Goal: Task Accomplishment & Management: Use online tool/utility

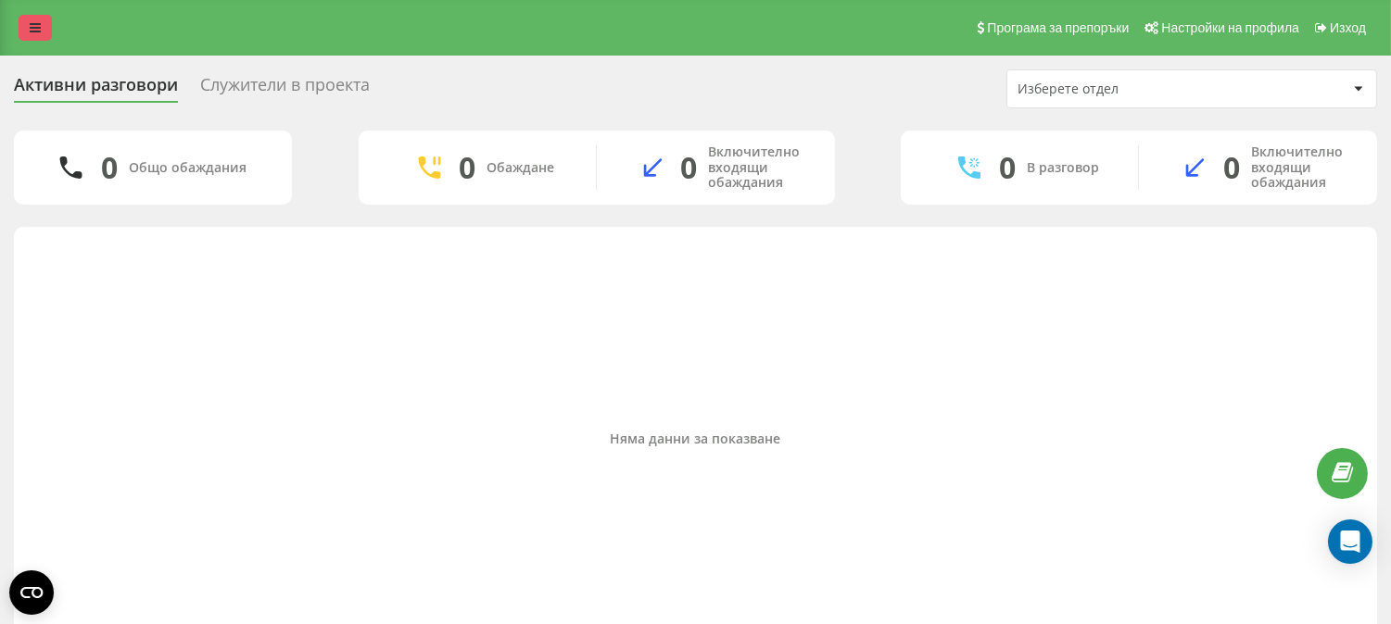
click at [24, 19] on link at bounding box center [35, 28] width 33 height 26
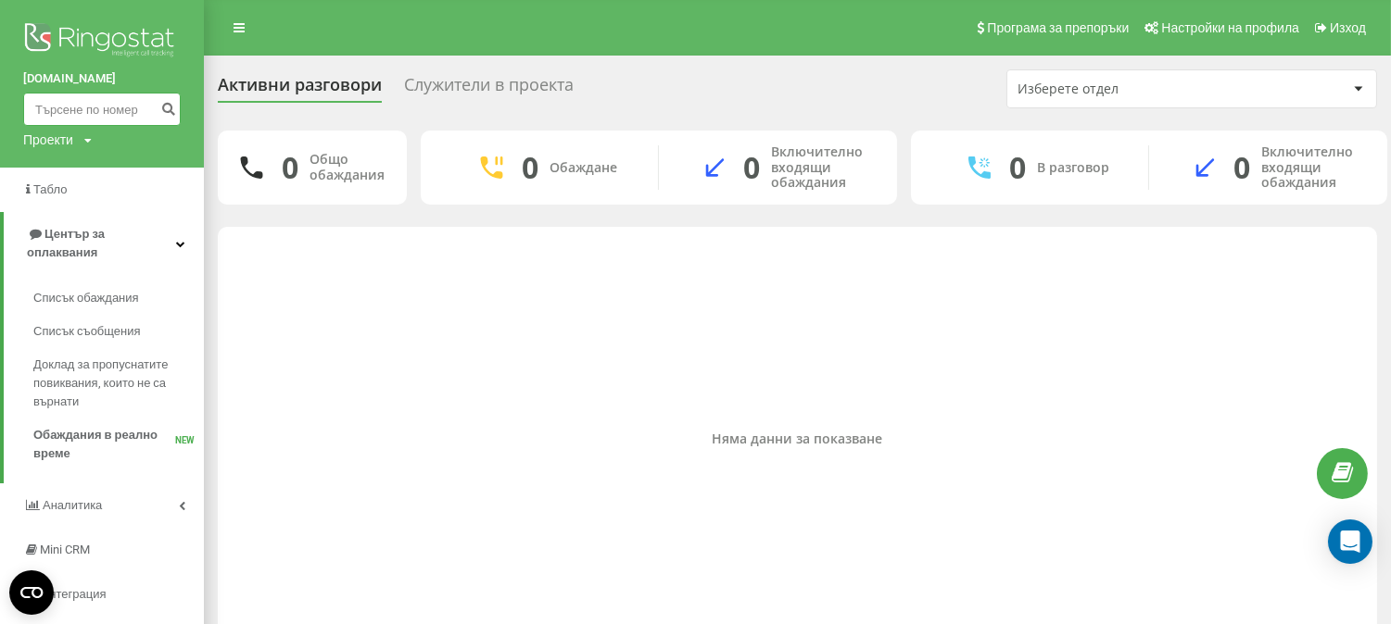
click at [100, 107] on input at bounding box center [101, 109] width 157 height 33
paste input "0882077020"
click at [40, 107] on input "0882077020" at bounding box center [101, 109] width 157 height 33
type input "882077020"
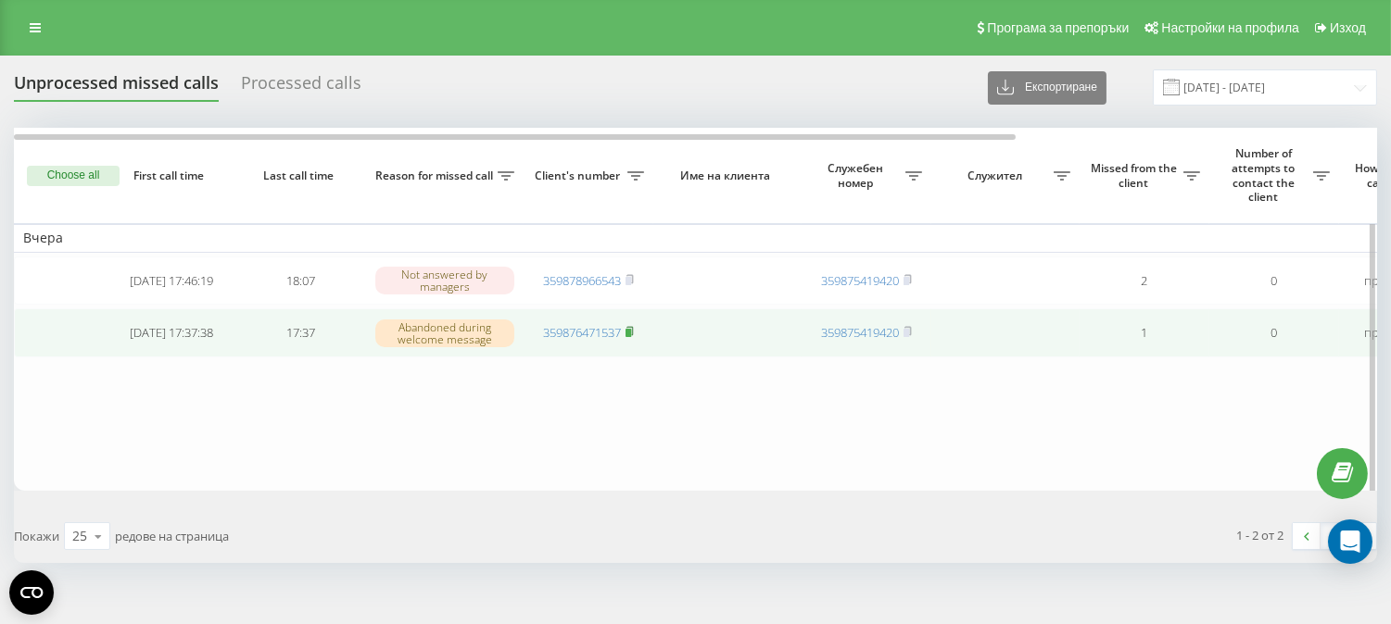
click at [631, 336] on rect at bounding box center [628, 333] width 6 height 8
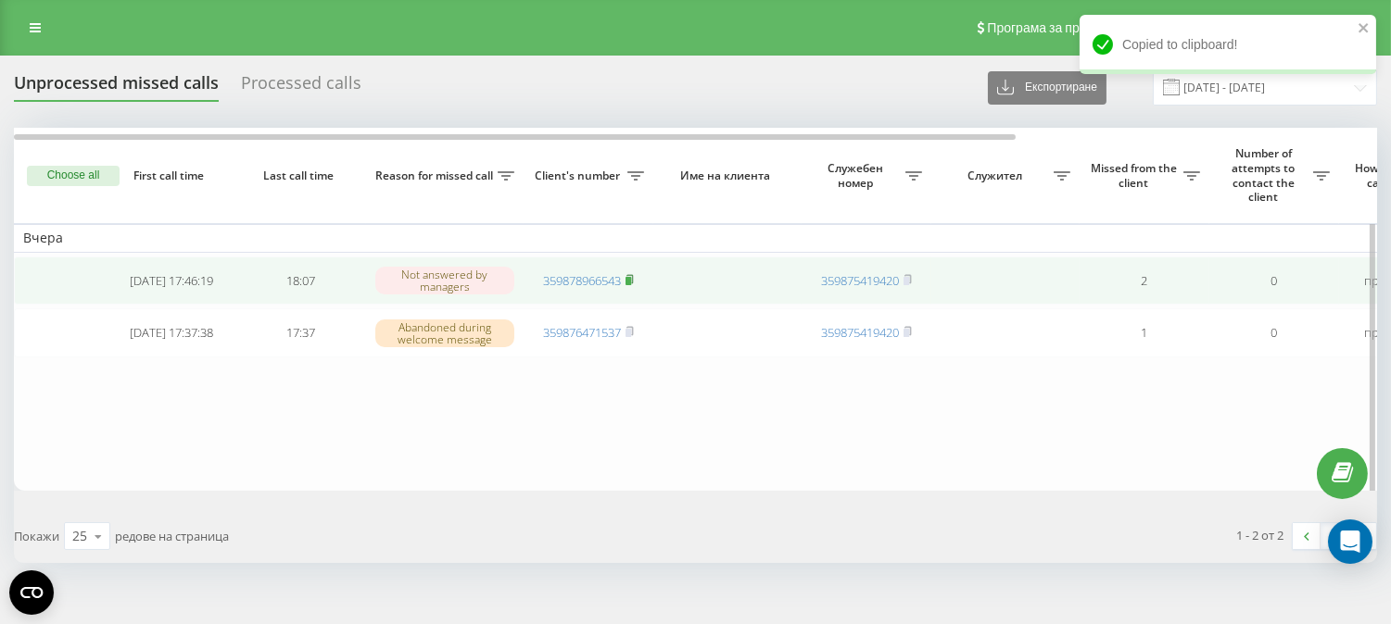
click at [631, 283] on rect at bounding box center [628, 281] width 6 height 8
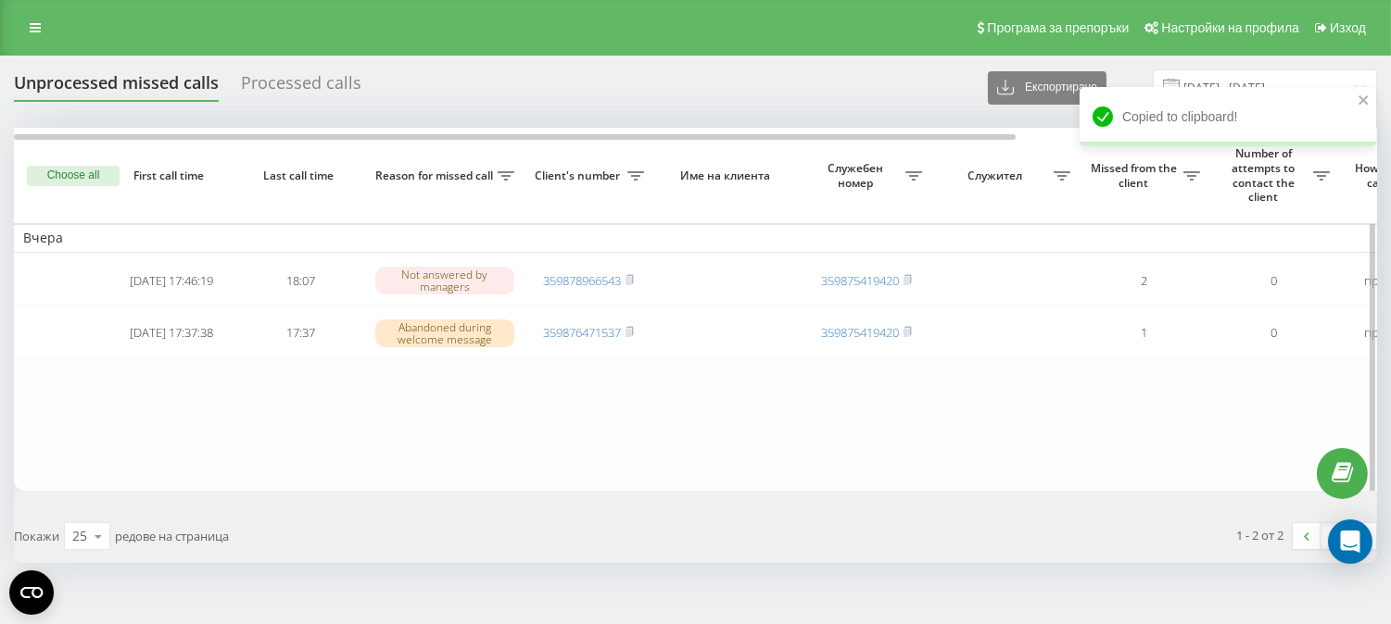
click at [54, 170] on button "Choose all" at bounding box center [73, 176] width 93 height 20
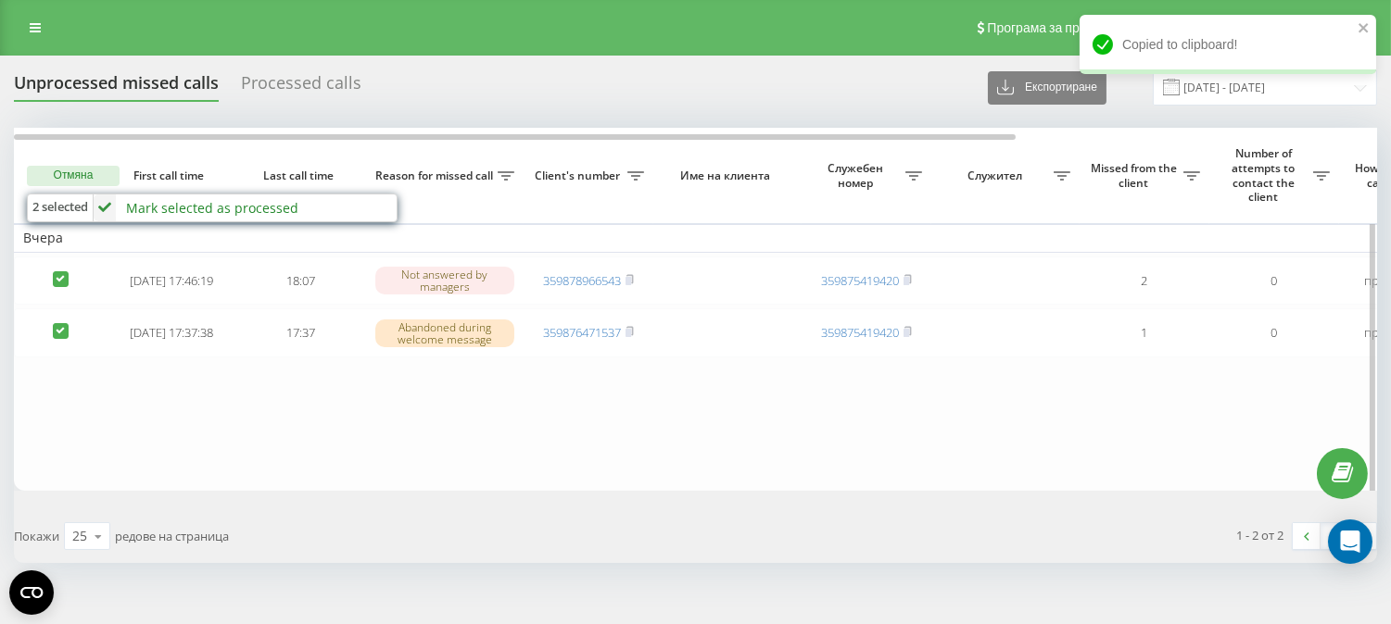
click at [199, 210] on div "Mark selected as processed" at bounding box center [212, 208] width 172 height 18
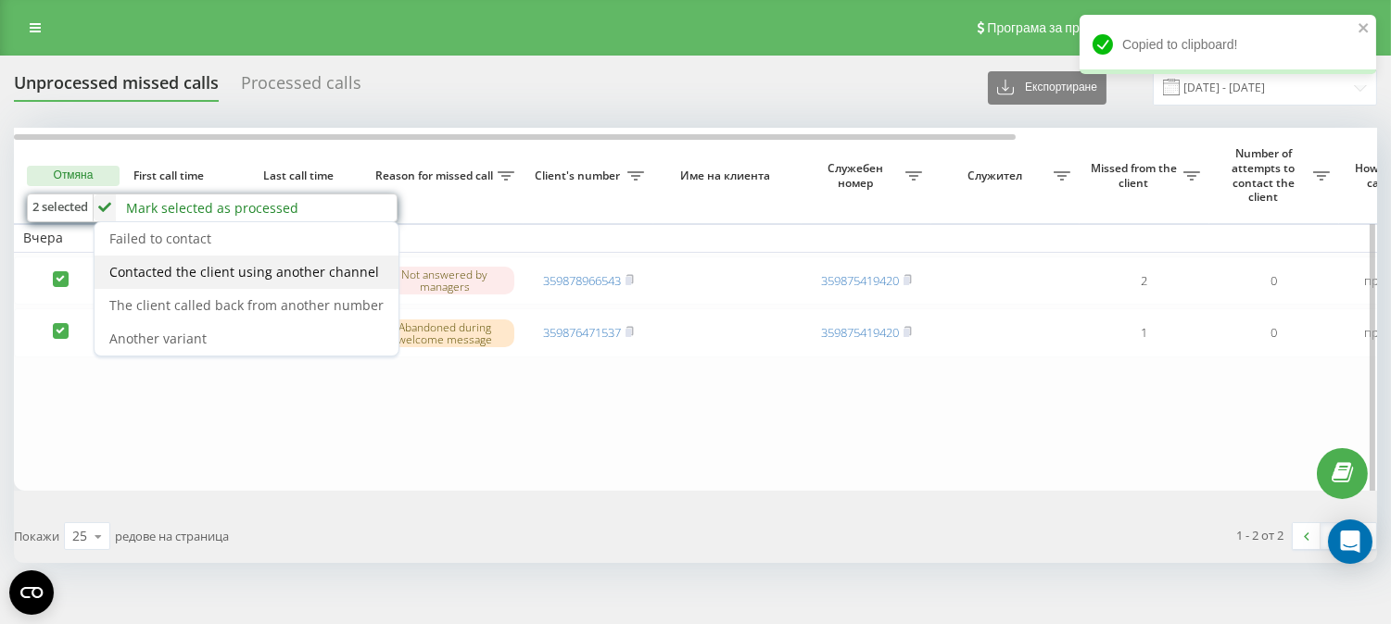
click at [332, 263] on span "Contacted the client using another channel" at bounding box center [244, 272] width 270 height 18
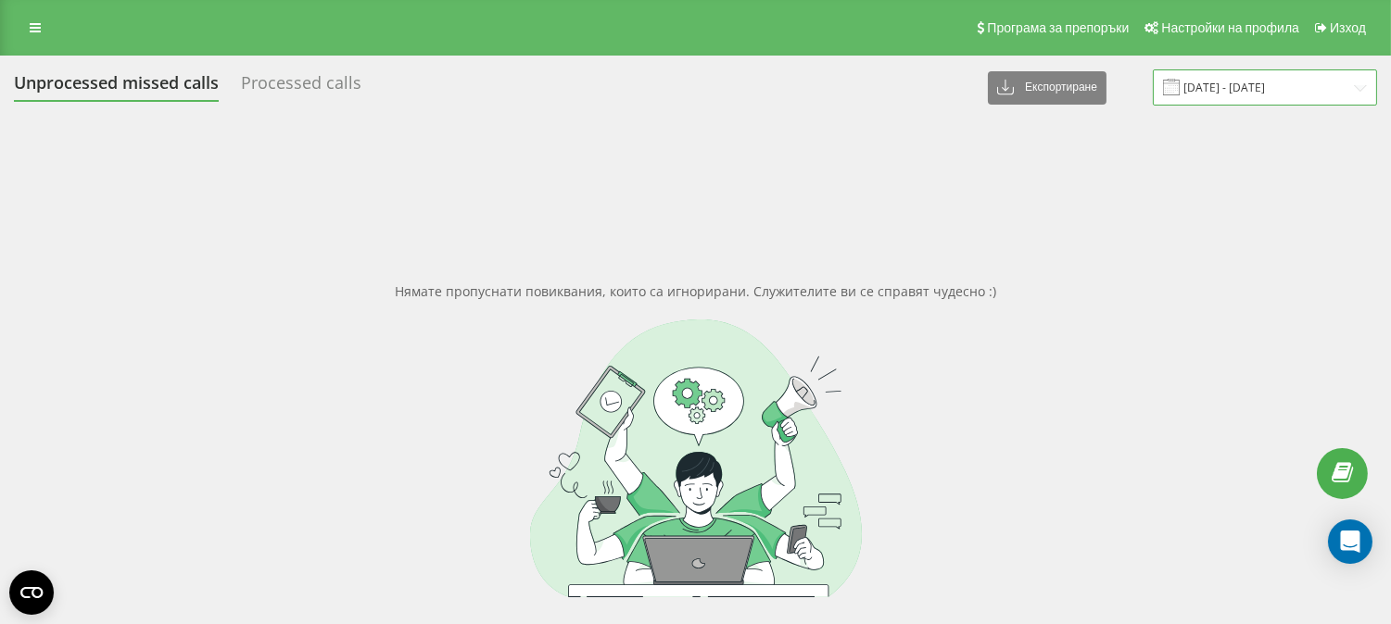
click at [1292, 93] on input "20.08.2025 - 20.08.2025" at bounding box center [1264, 87] width 224 height 36
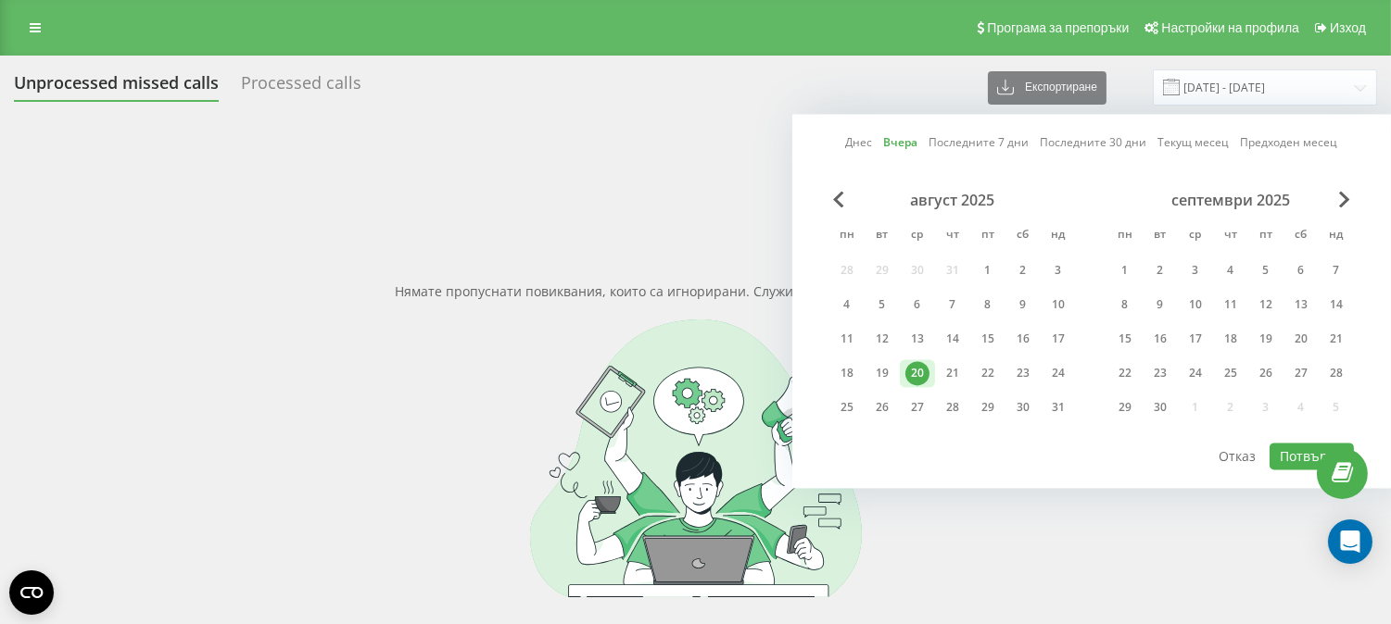
click at [860, 143] on link "Днес" at bounding box center [859, 143] width 27 height 18
click at [1303, 449] on button "Потвърди" at bounding box center [1311, 456] width 84 height 27
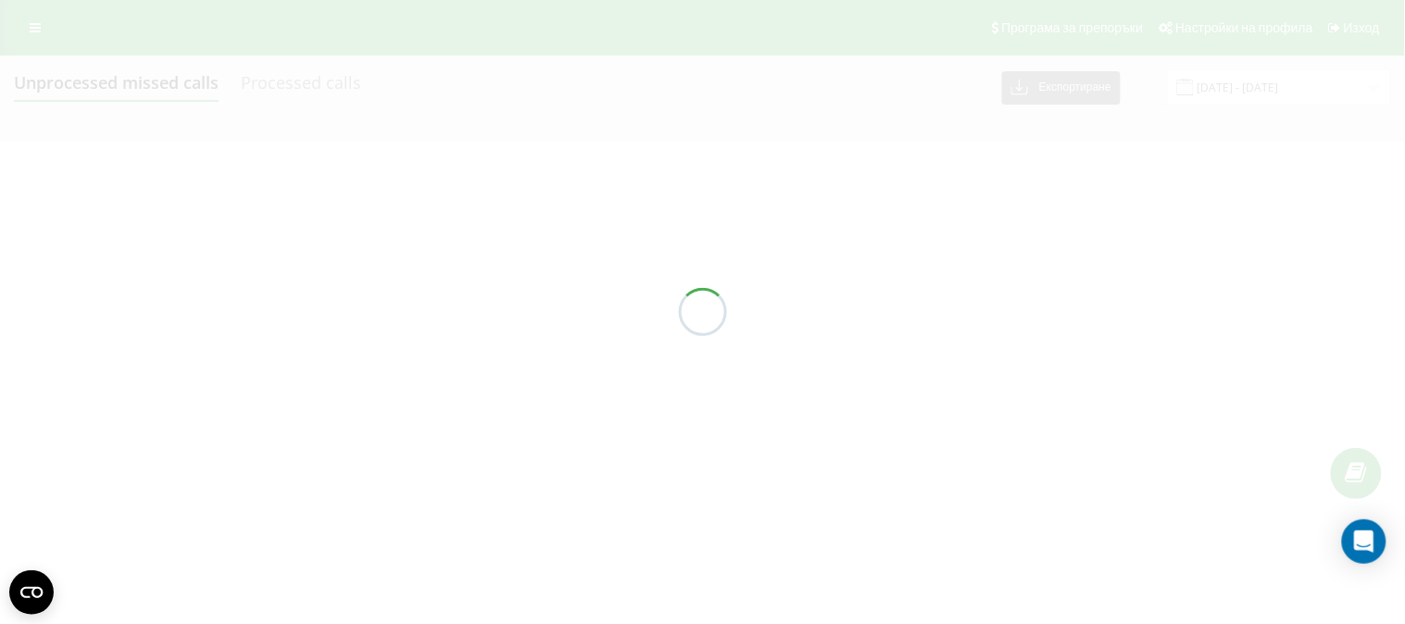
type input "21.08.2025 - 21.08.2025"
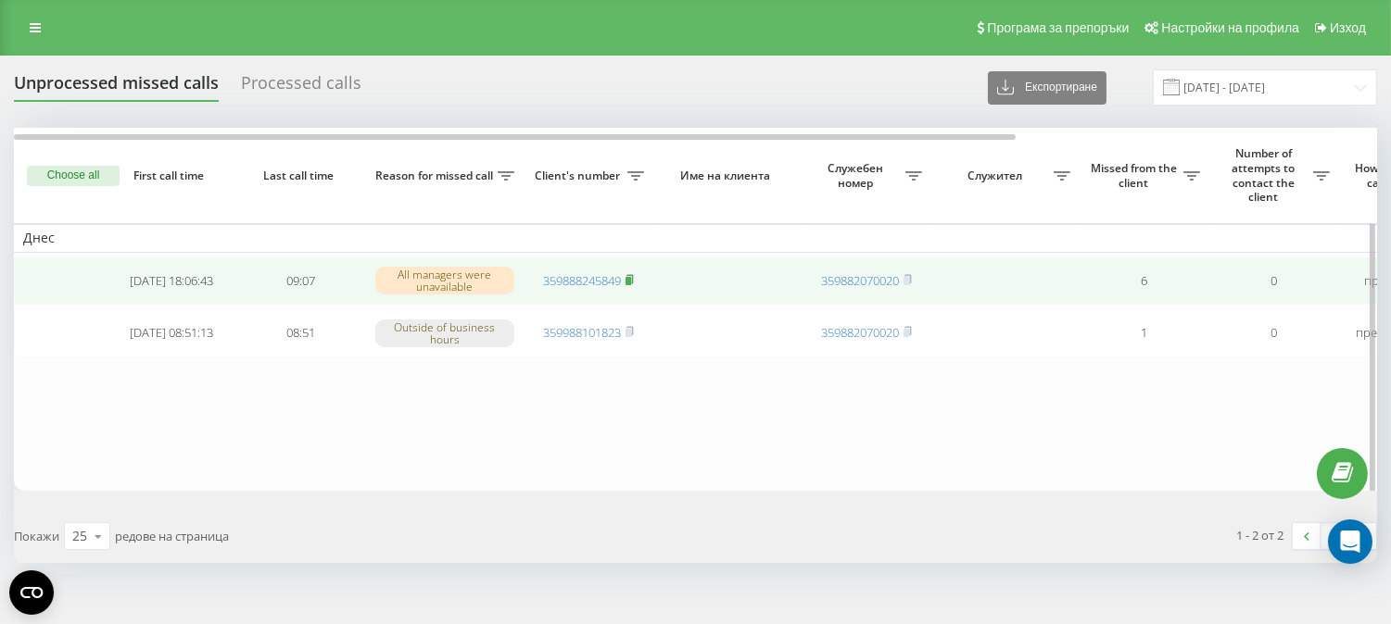
click at [631, 279] on rect at bounding box center [628, 281] width 6 height 8
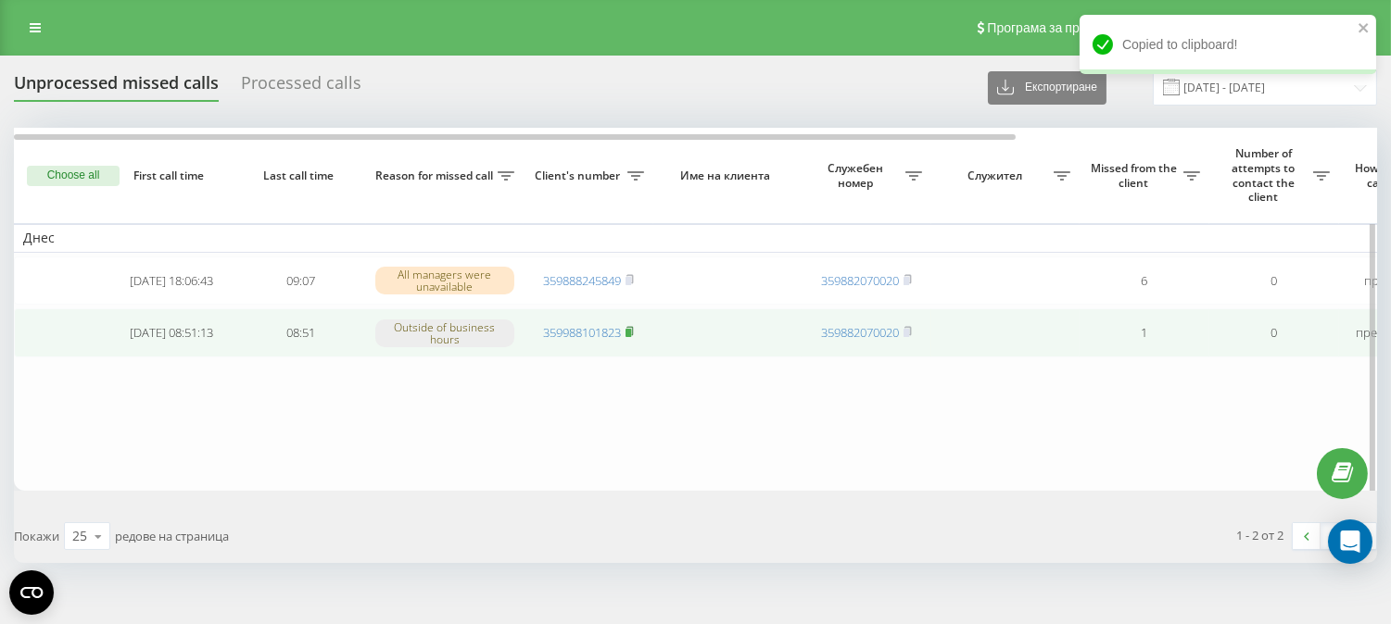
click at [630, 335] on rect at bounding box center [628, 333] width 6 height 8
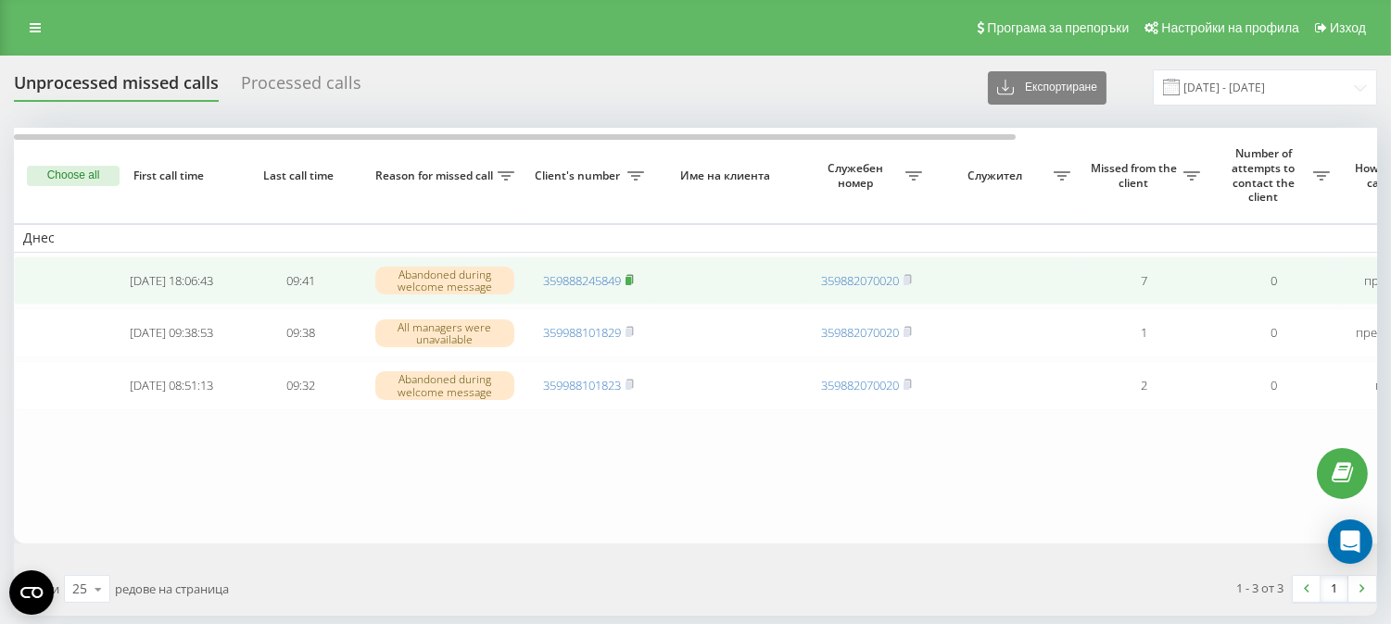
click at [630, 282] on rect at bounding box center [628, 281] width 6 height 8
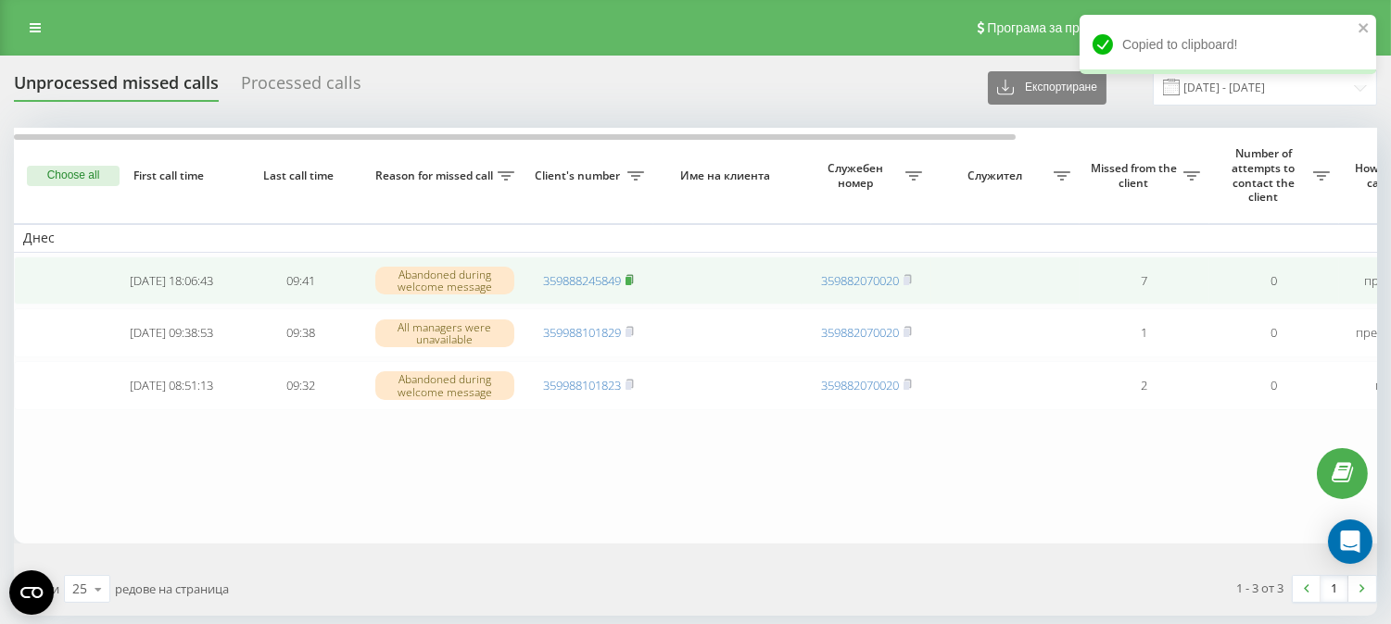
click at [634, 279] on icon at bounding box center [629, 279] width 8 height 11
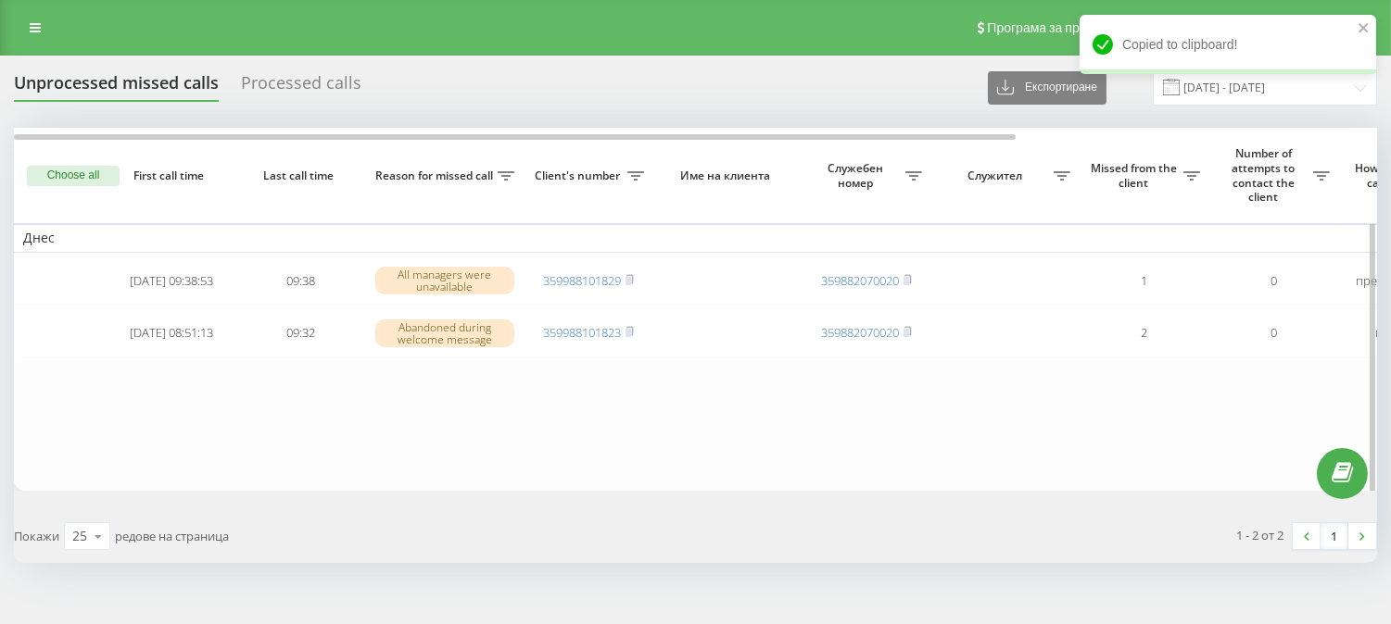
click at [68, 171] on button "Choose all" at bounding box center [73, 176] width 93 height 20
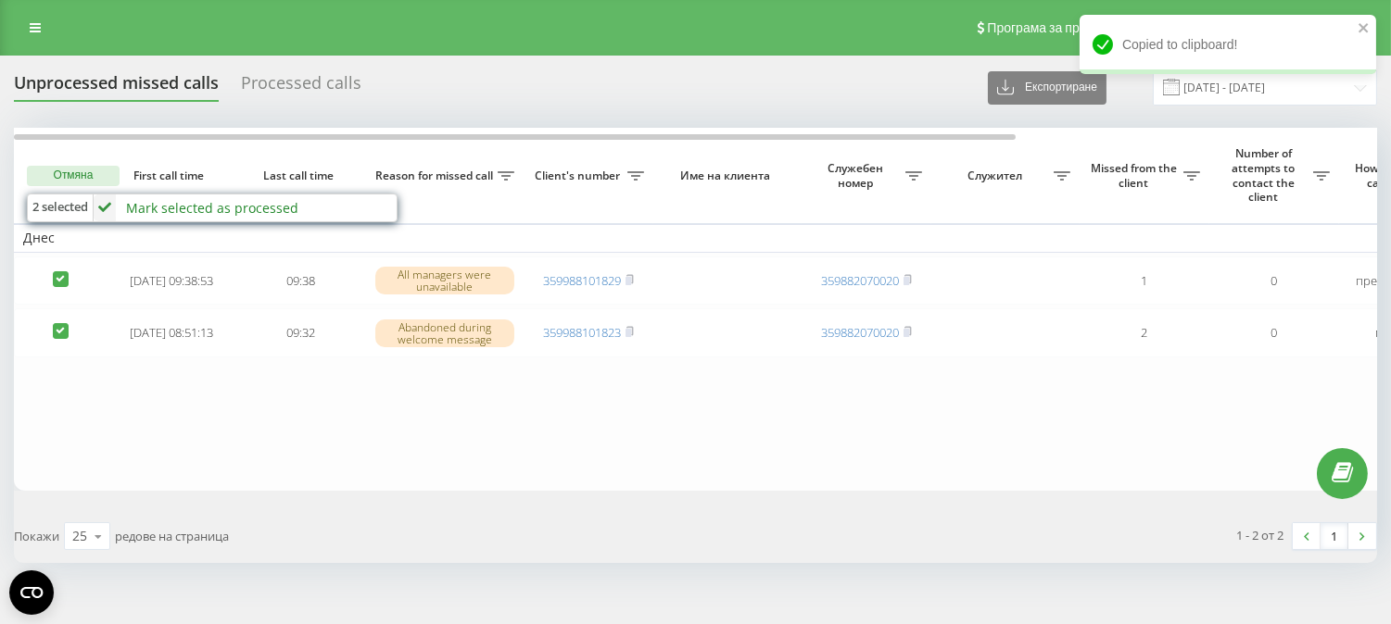
click at [215, 199] on div "Mark selected as processed" at bounding box center [212, 208] width 172 height 18
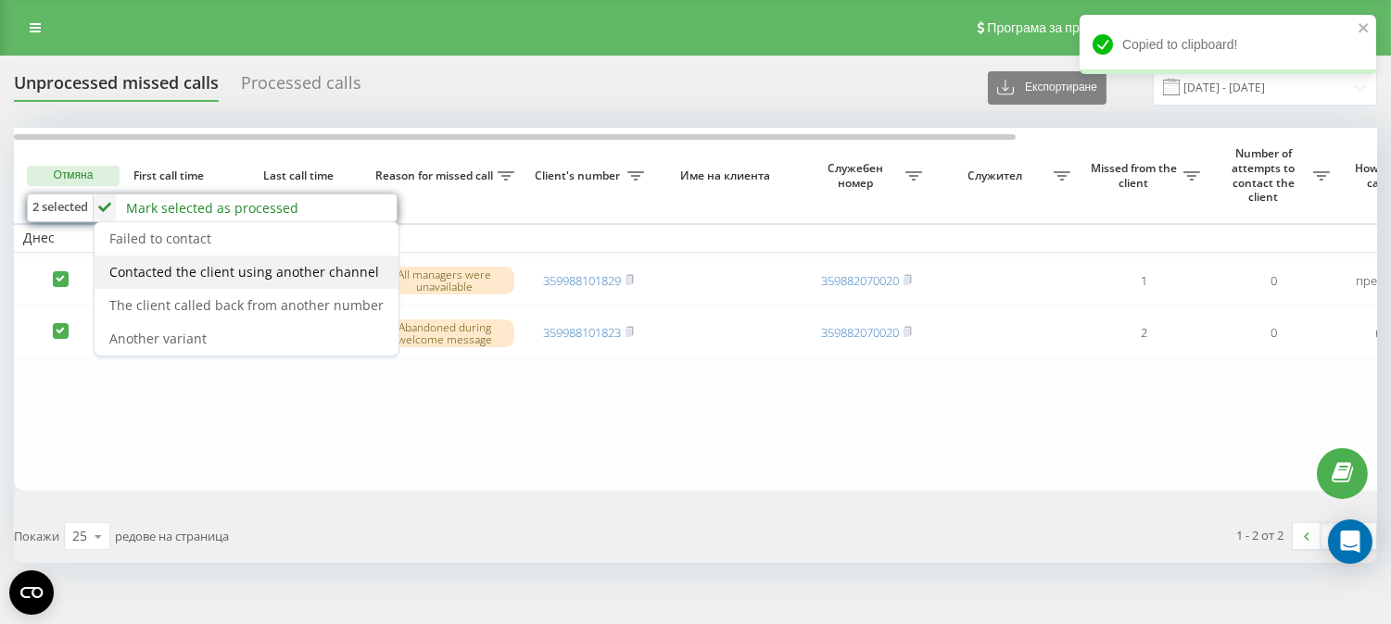
click at [283, 284] on div "Contacted the client using another channel" at bounding box center [246, 272] width 304 height 33
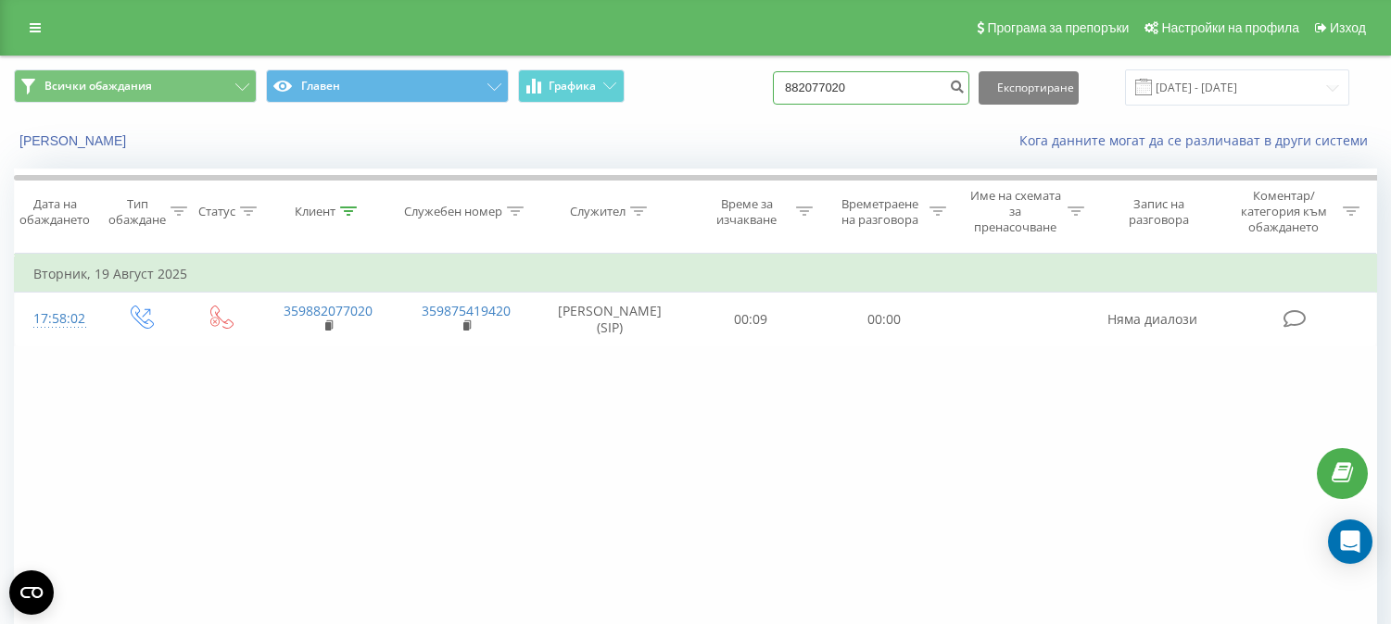
click at [872, 86] on input "882077020" at bounding box center [871, 87] width 196 height 33
paste input "0888245849"
click at [811, 86] on input "0888245849" at bounding box center [871, 87] width 196 height 33
type input "888245849"
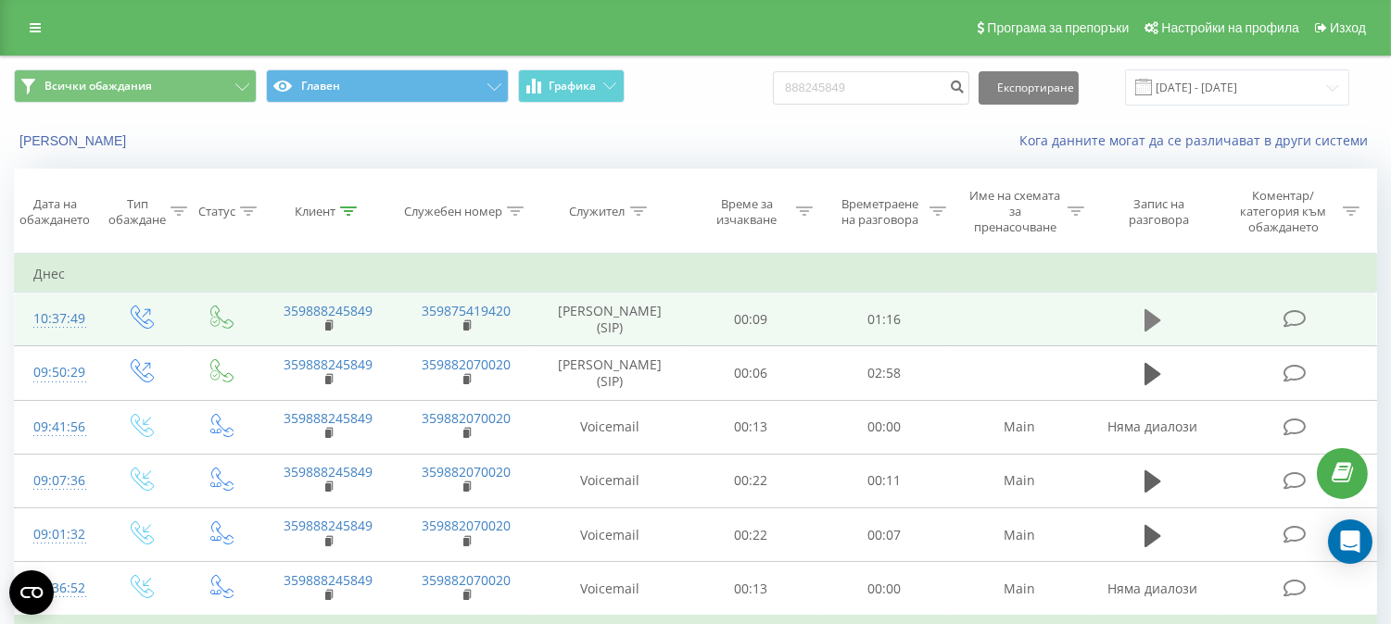
click at [1145, 321] on icon at bounding box center [1152, 320] width 17 height 22
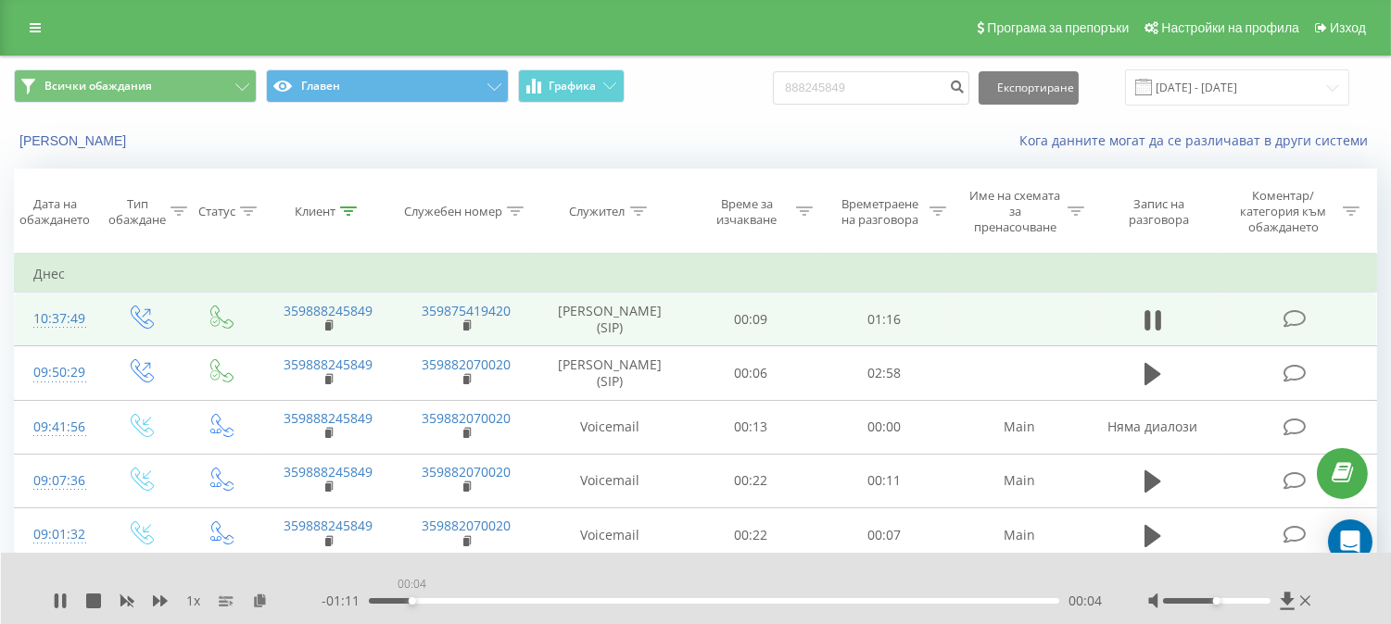
click at [411, 598] on div "00:04" at bounding box center [714, 601] width 690 height 6
click at [460, 596] on div "- 01:09 00:06 00:06" at bounding box center [711, 601] width 780 height 19
drag, startPoint x: 463, startPoint y: 600, endPoint x: 484, endPoint y: 600, distance: 20.4
click at [466, 600] on div "00:07" at bounding box center [714, 601] width 690 height 6
click at [513, 599] on div "00:12" at bounding box center [714, 601] width 690 height 6
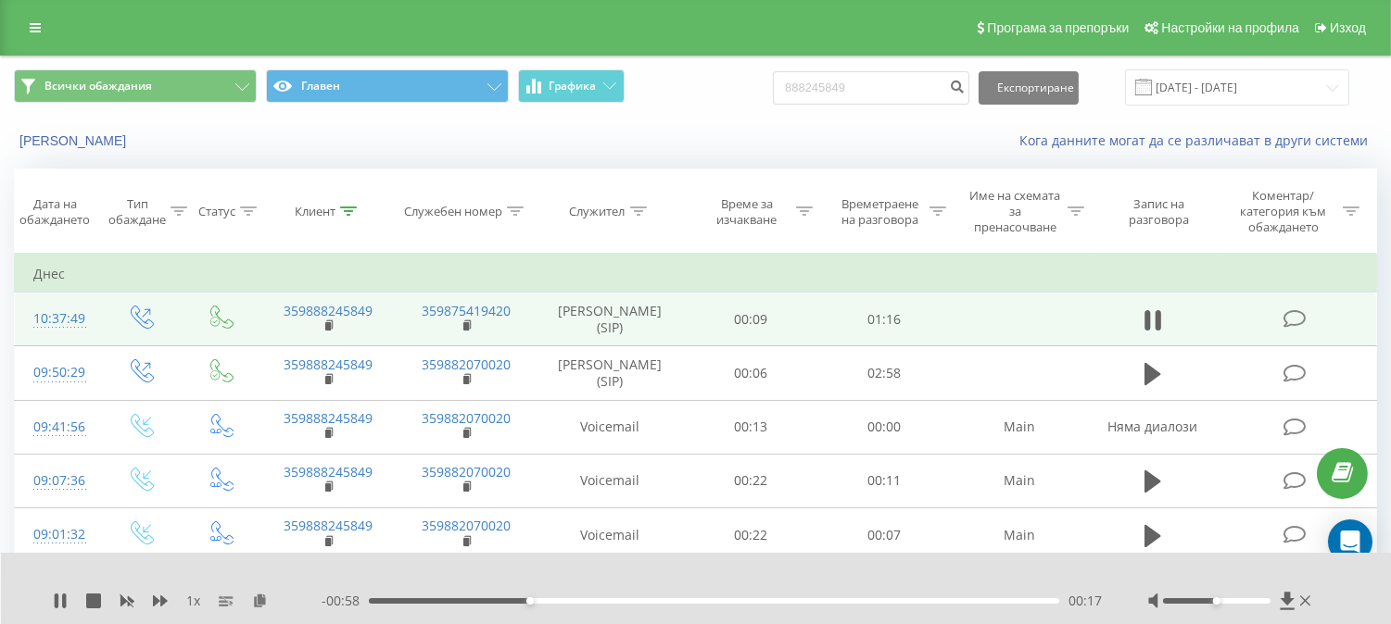
drag, startPoint x: 553, startPoint y: 600, endPoint x: 570, endPoint y: 602, distance: 16.8
click at [561, 602] on div "00:17" at bounding box center [714, 601] width 690 height 6
drag, startPoint x: 636, startPoint y: 602, endPoint x: 661, endPoint y: 603, distance: 25.0
click at [649, 603] on div "00:29" at bounding box center [714, 601] width 690 height 6
click at [684, 600] on div "00:35" at bounding box center [714, 601] width 690 height 6
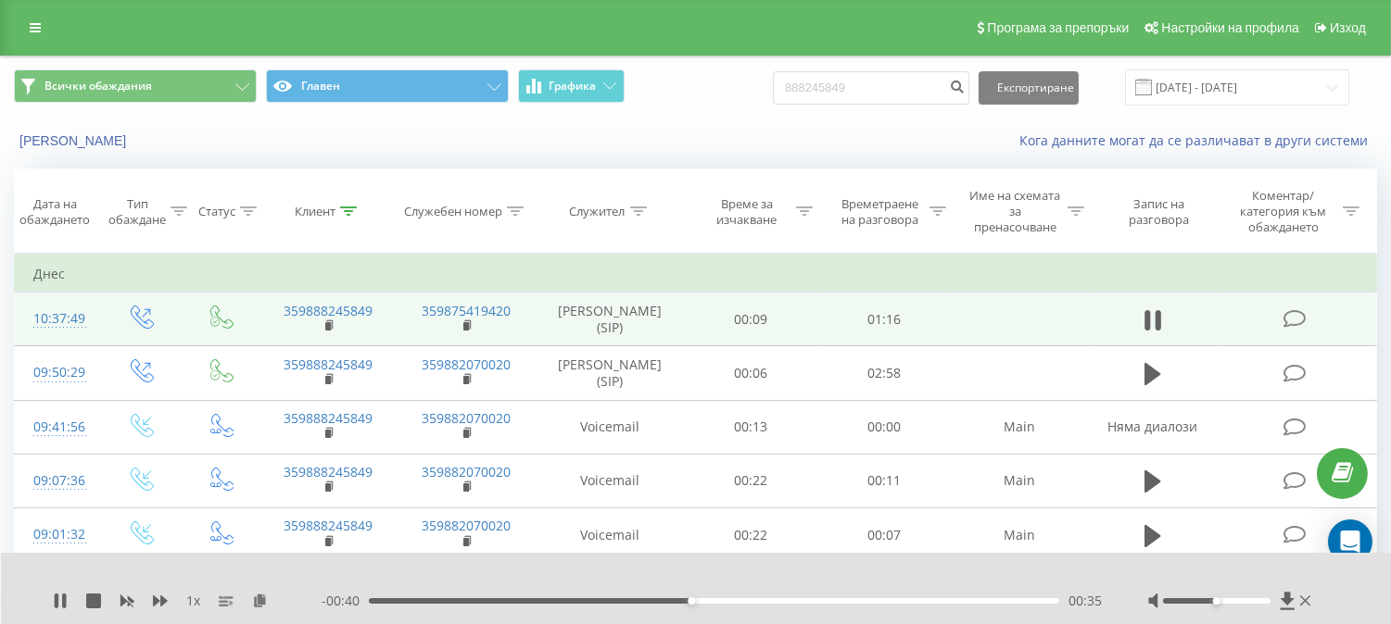
click at [734, 600] on div "00:35" at bounding box center [714, 601] width 690 height 6
drag, startPoint x: 893, startPoint y: 600, endPoint x: 905, endPoint y: 600, distance: 12.0
click at [899, 600] on div "00:58" at bounding box center [714, 601] width 690 height 6
click at [1016, 597] on div "- 00:08 01:08 01:08" at bounding box center [711, 601] width 780 height 19
click at [1022, 602] on div "01:09" at bounding box center [714, 601] width 690 height 6
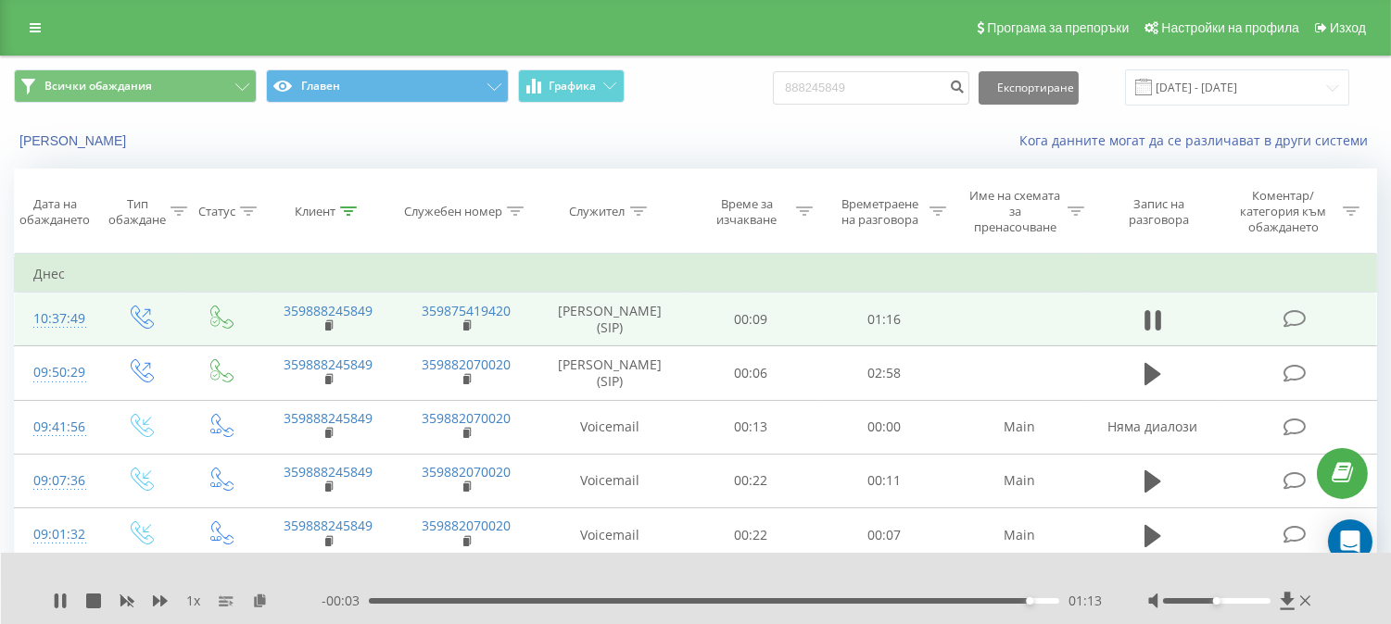
click at [1042, 604] on div "- 00:03 01:13 01:13" at bounding box center [711, 601] width 780 height 19
click at [1147, 322] on icon at bounding box center [1147, 320] width 6 height 20
click at [43, 34] on link at bounding box center [35, 28] width 33 height 26
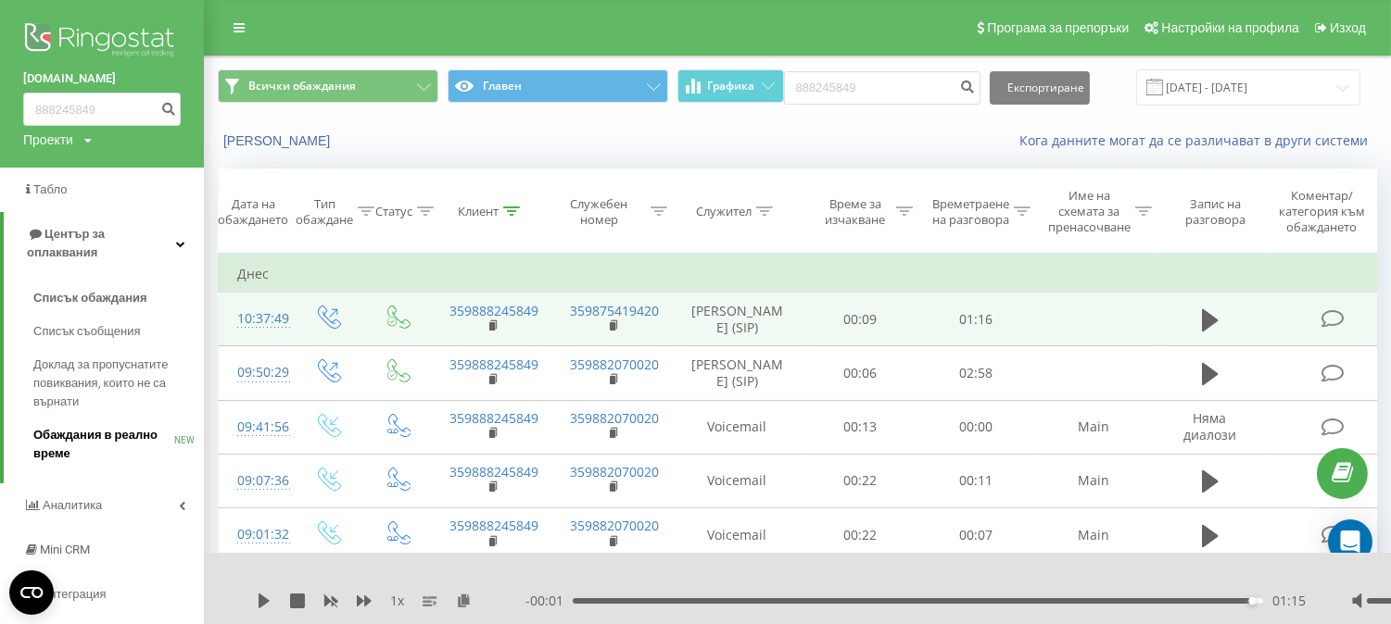
click at [87, 426] on span "Обаждания в реално време" at bounding box center [103, 444] width 141 height 37
